Goal: Transaction & Acquisition: Purchase product/service

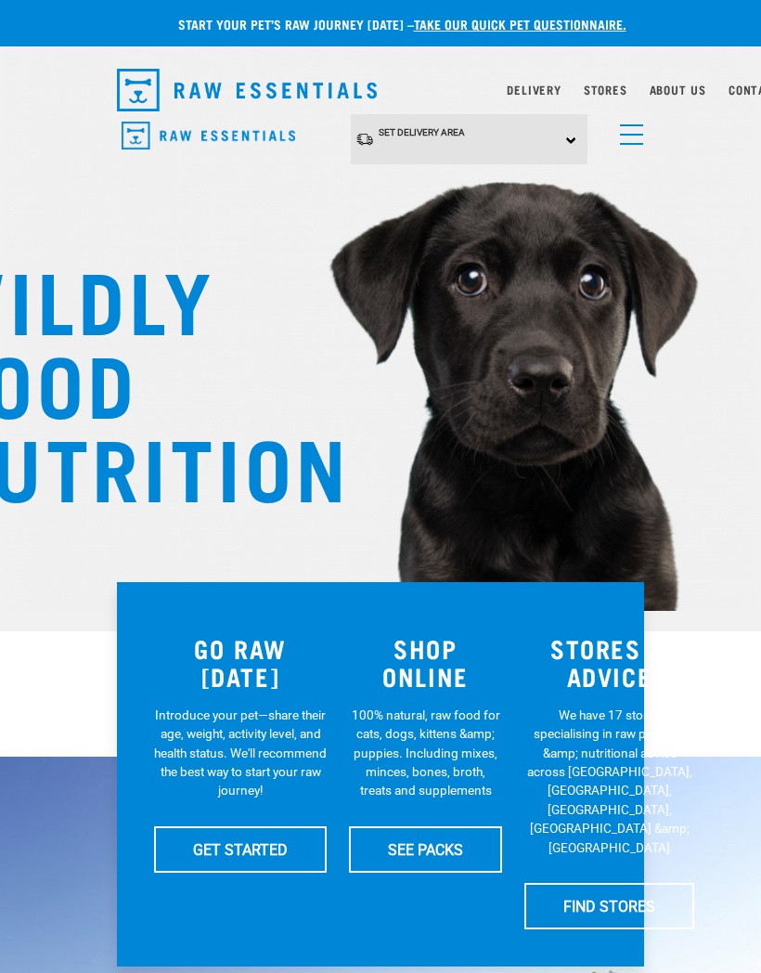
scroll to position [0, 27]
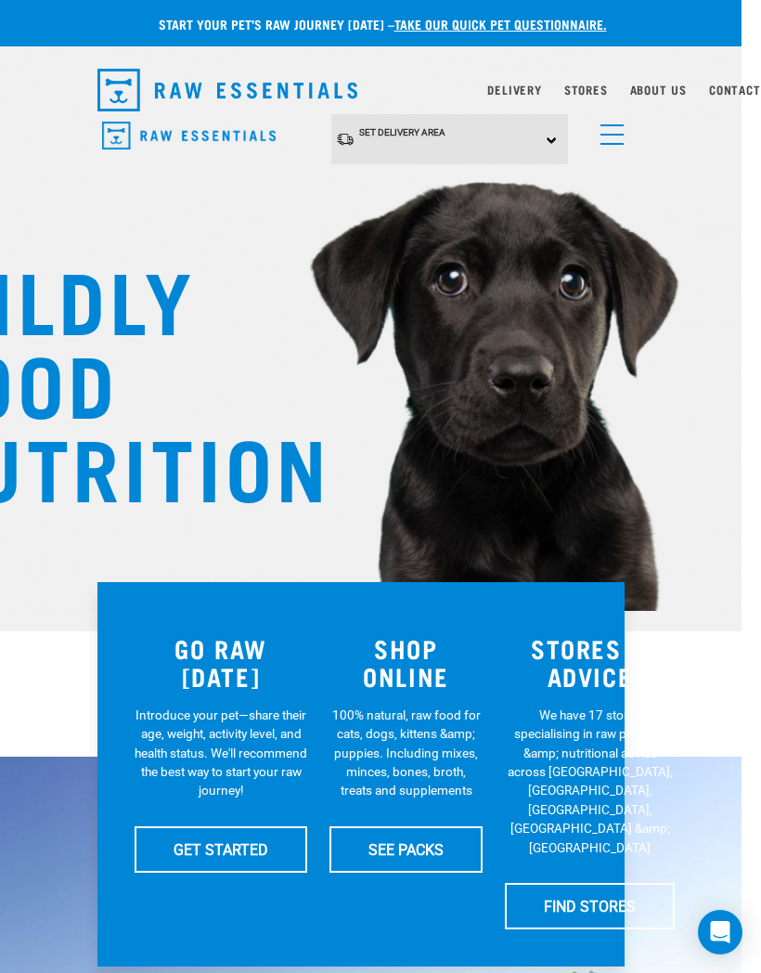
click at [613, 134] on span "menu" at bounding box center [612, 135] width 23 height 2
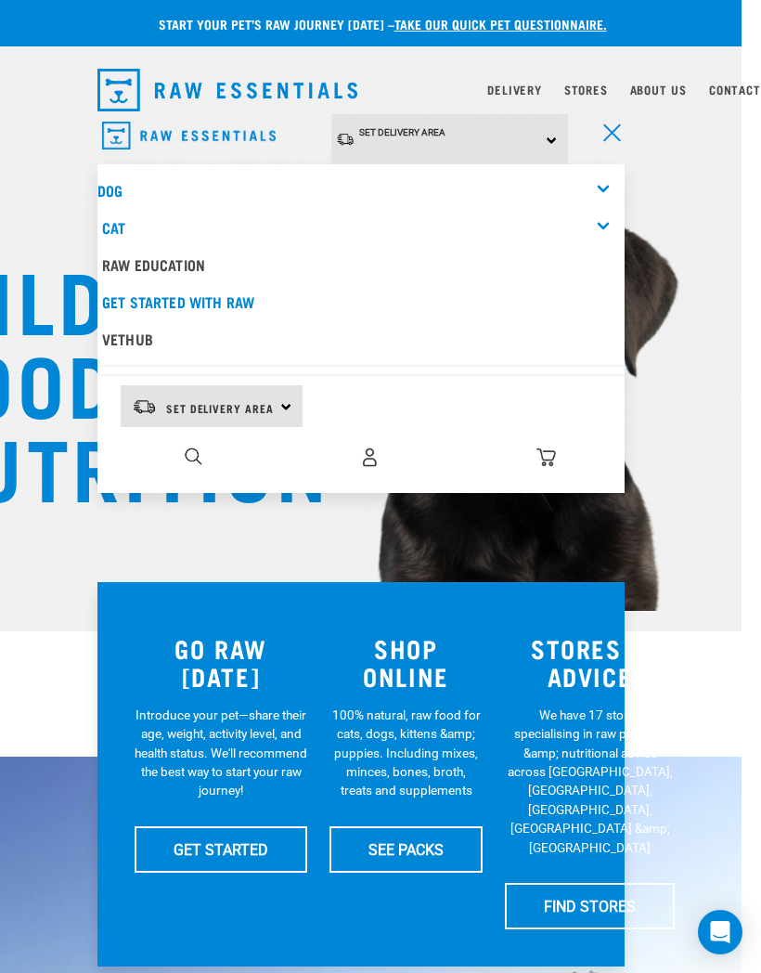
click at [114, 187] on link "Dog" at bounding box center [109, 190] width 25 height 8
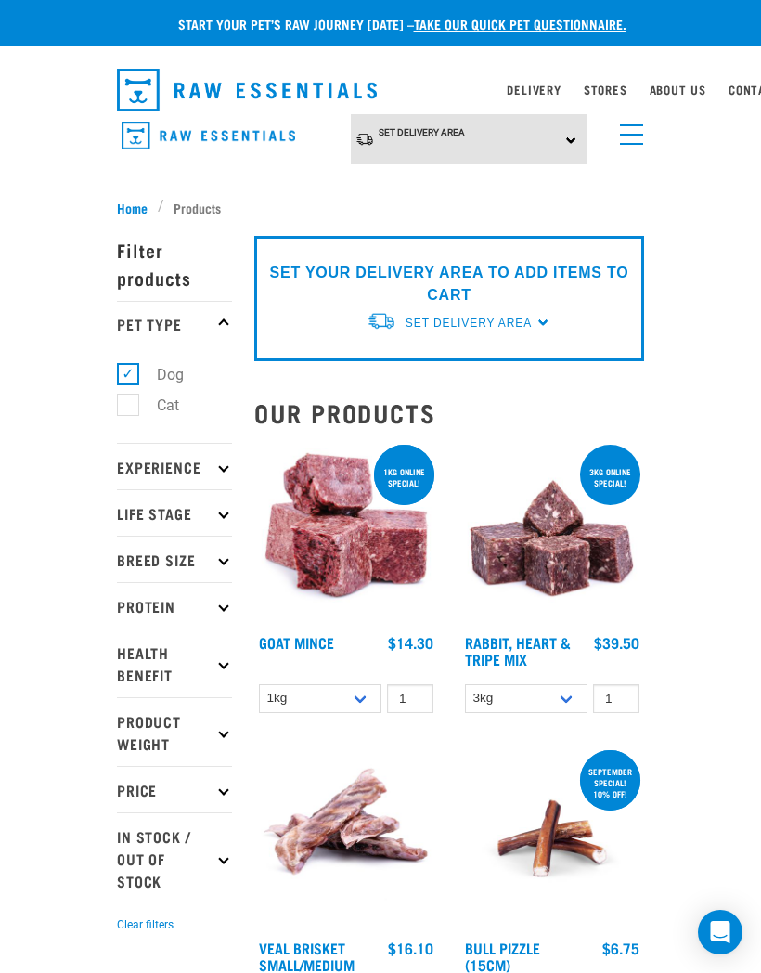
click at [211, 664] on p "Health Benefit" at bounding box center [174, 662] width 115 height 69
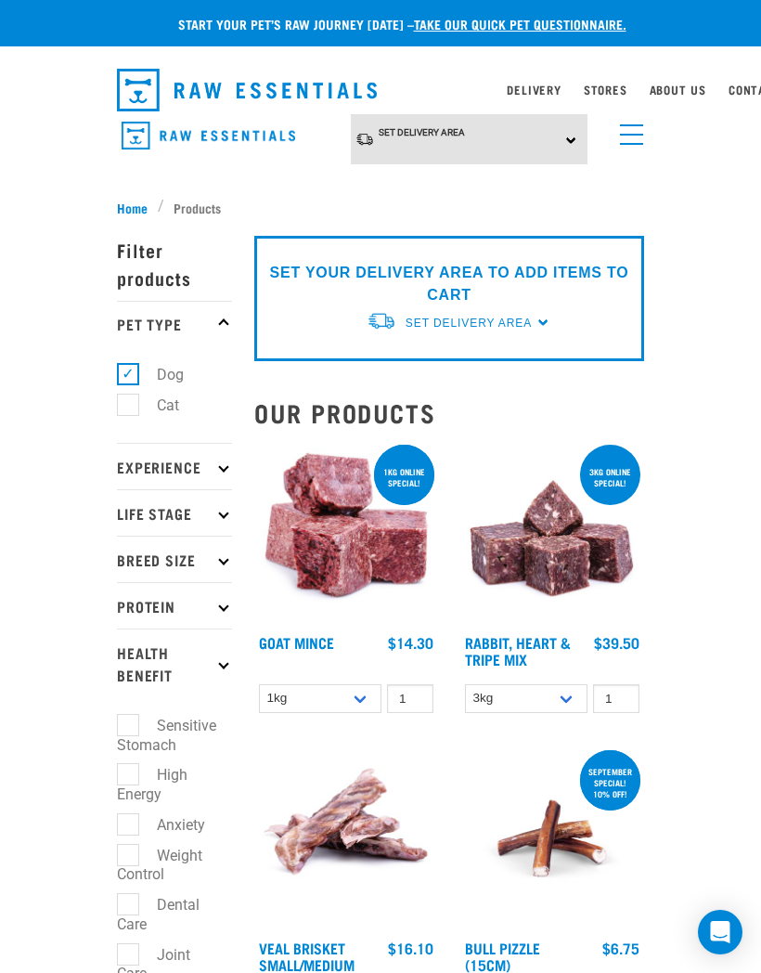
click at [170, 605] on p "Protein" at bounding box center [174, 605] width 115 height 46
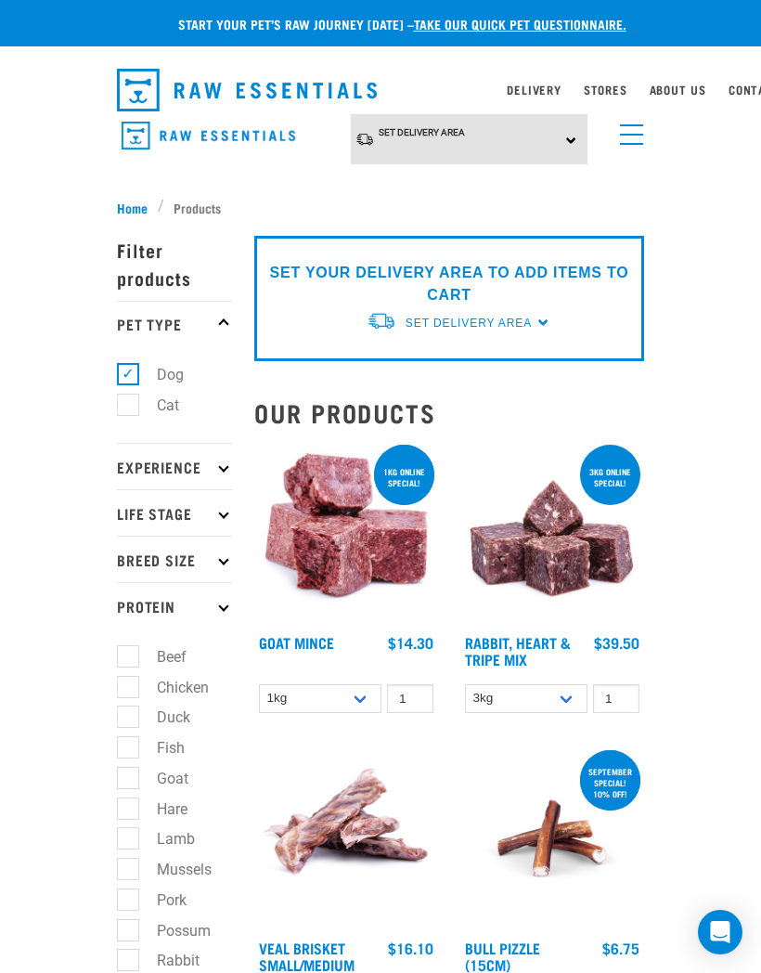
click at [134, 720] on label "Duck" at bounding box center [162, 717] width 71 height 23
click at [129, 720] on input "Duck" at bounding box center [123, 714] width 12 height 12
checkbox input "true"
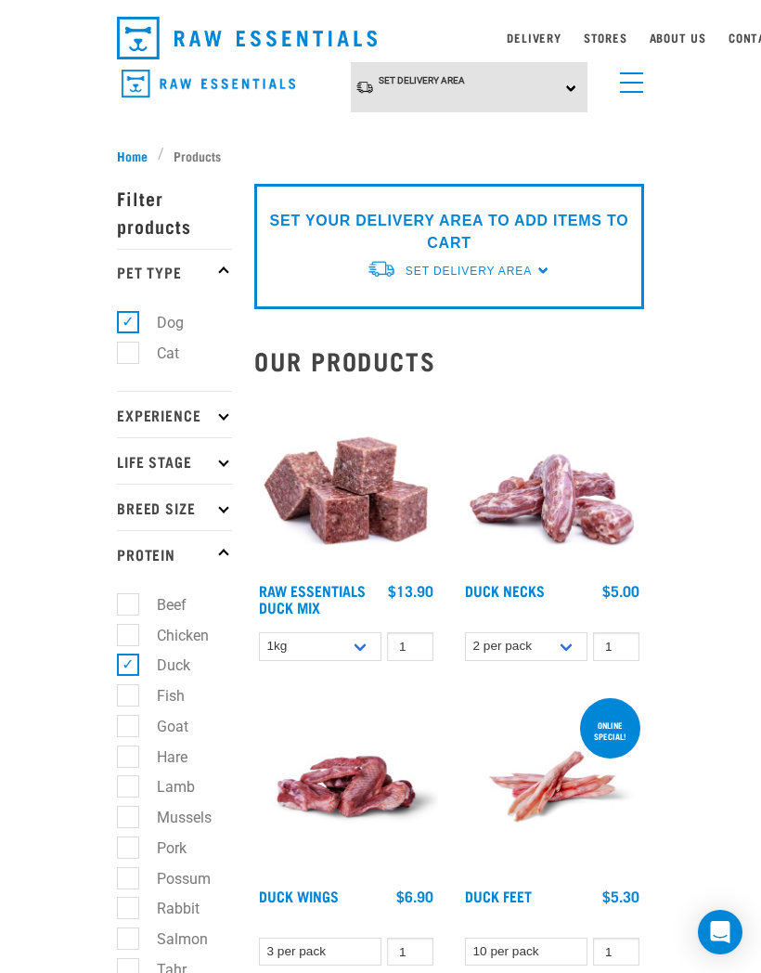
scroll to position [51, 0]
click at [328, 589] on link "Raw Essentials Duck Mix" at bounding box center [312, 599] width 107 height 25
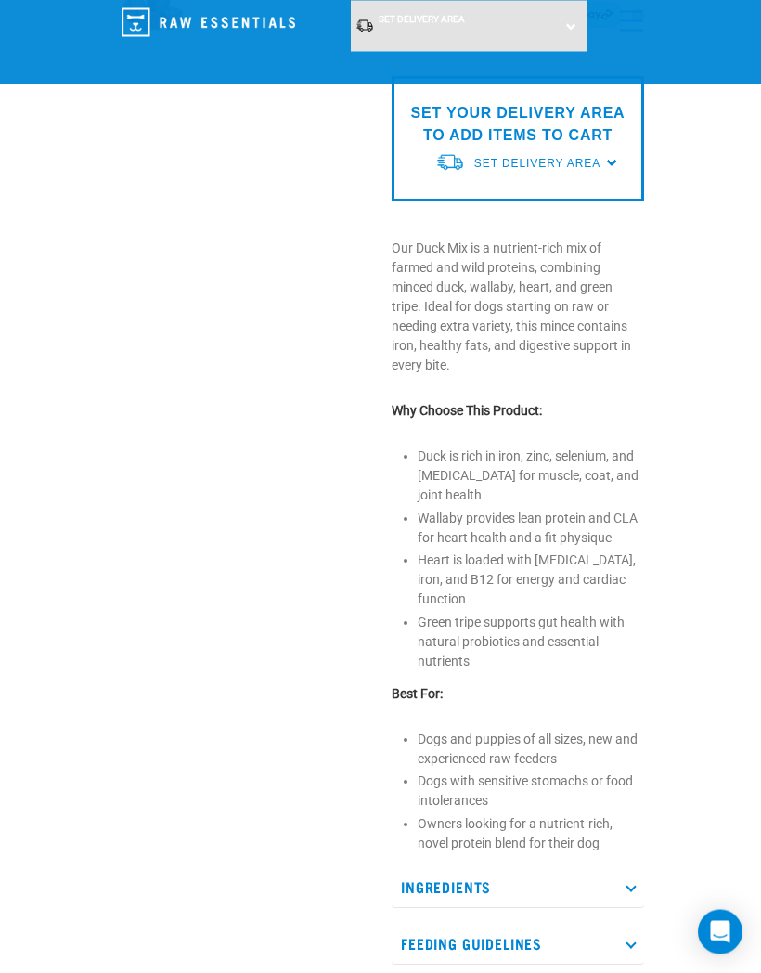
scroll to position [435, 0]
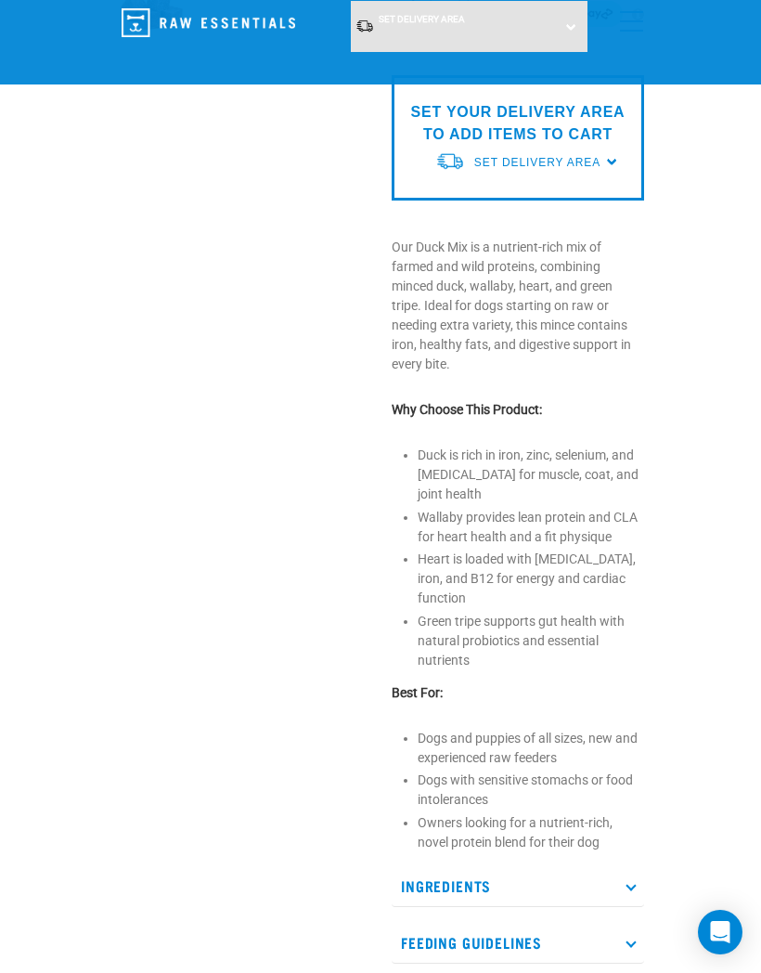
click at [615, 865] on p "Ingredients" at bounding box center [518, 886] width 253 height 42
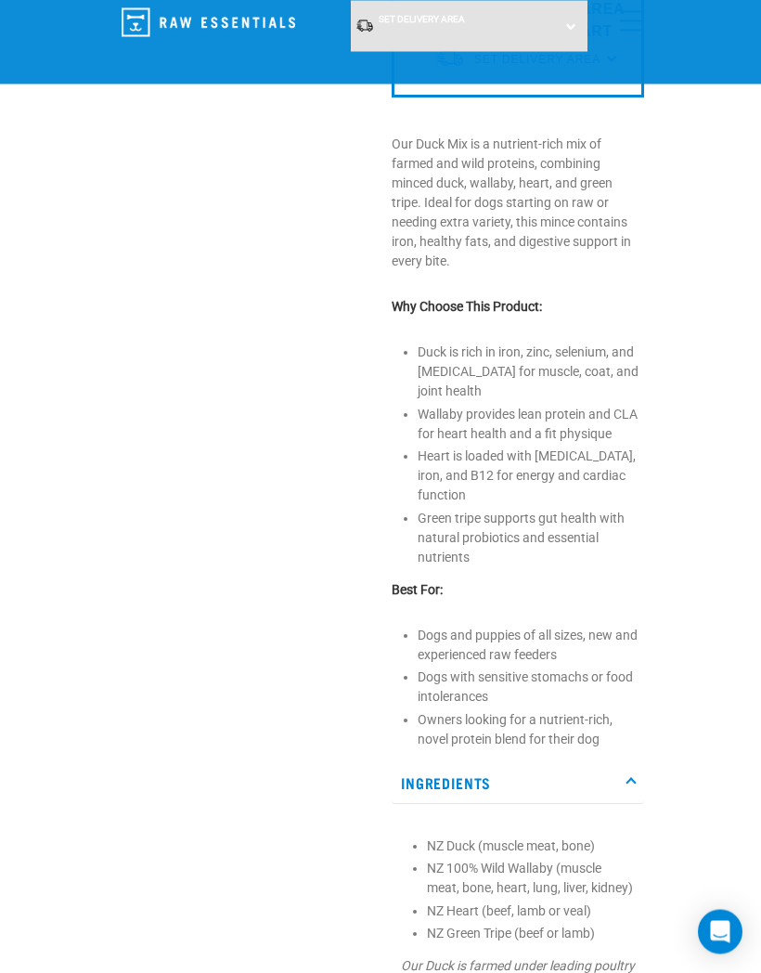
scroll to position [538, 0]
